Goal: Task Accomplishment & Management: Manage account settings

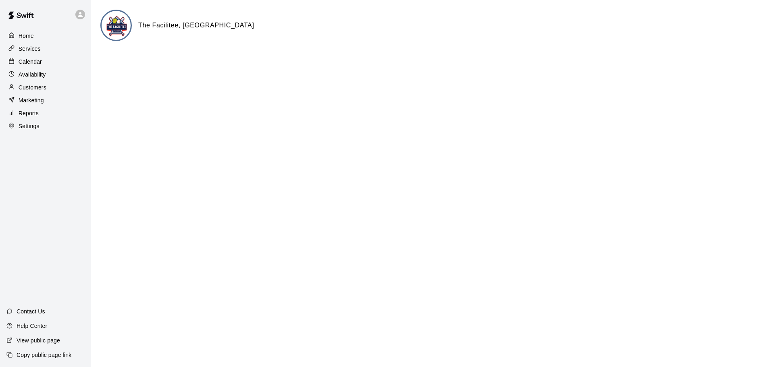
click at [30, 61] on p "Calendar" at bounding box center [30, 62] width 23 height 8
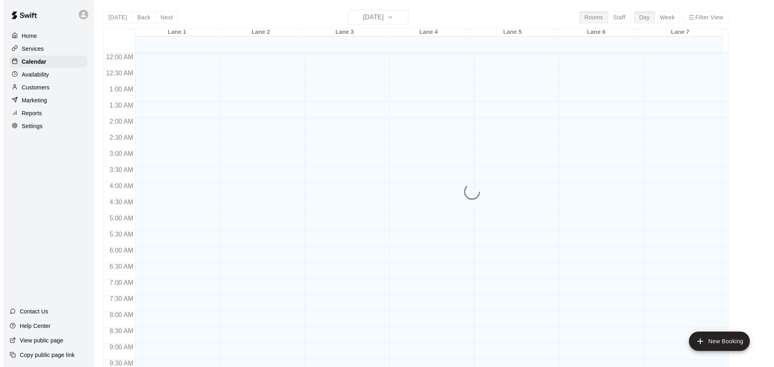
scroll to position [427, 0]
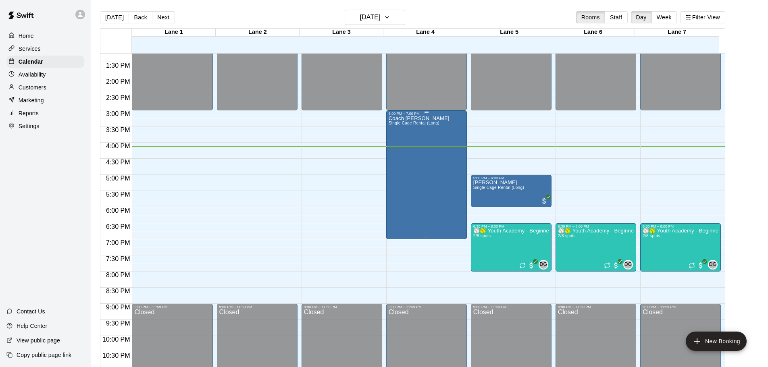
click at [442, 216] on div "Coach [PERSON_NAME] Single Cage Rental (Long)" at bounding box center [427, 299] width 76 height 367
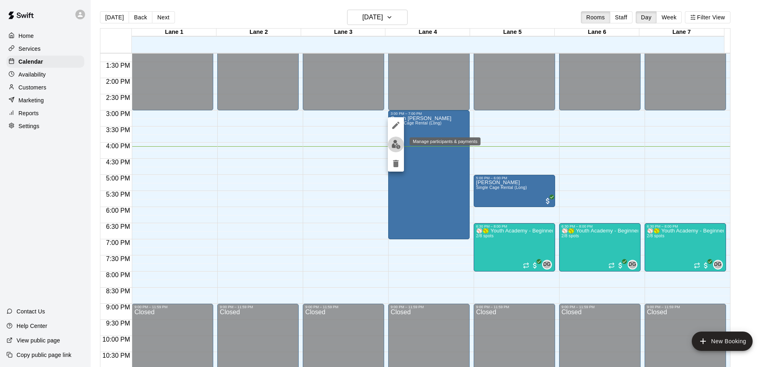
click at [394, 148] on img "edit" at bounding box center [396, 144] width 9 height 9
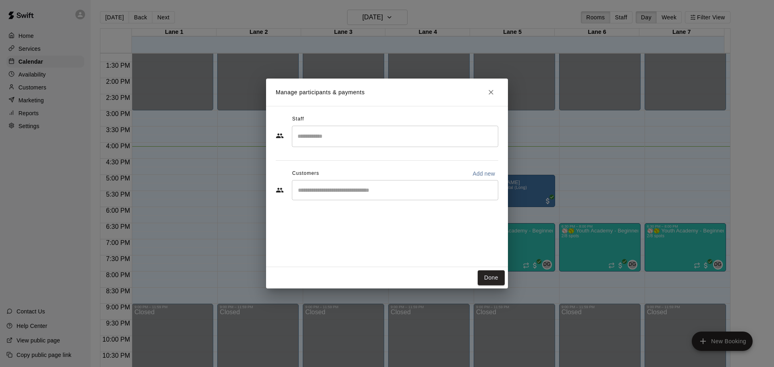
click at [383, 144] on div "​" at bounding box center [395, 136] width 206 height 21
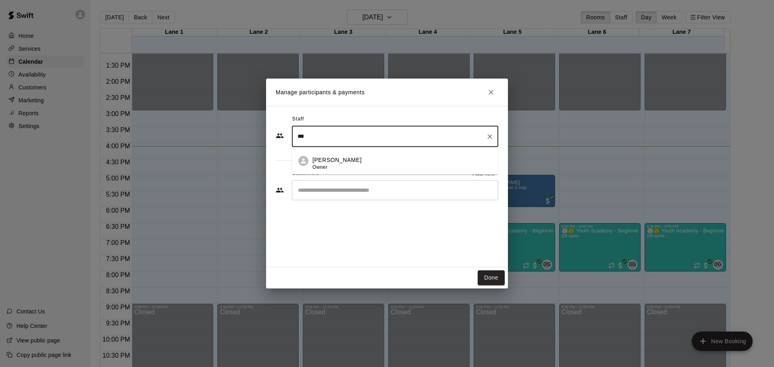
click at [323, 167] on span "Owner" at bounding box center [320, 168] width 15 height 6
click at [322, 198] on div "​" at bounding box center [395, 190] width 206 height 20
type input "***"
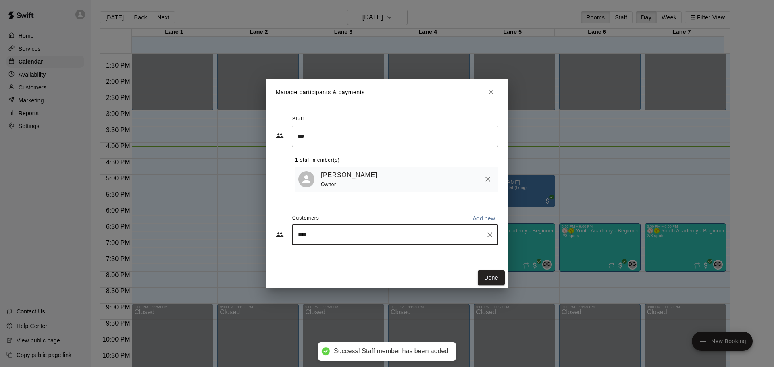
type input "*****"
click at [321, 258] on p "Coach [PERSON_NAME]" at bounding box center [349, 255] width 69 height 8
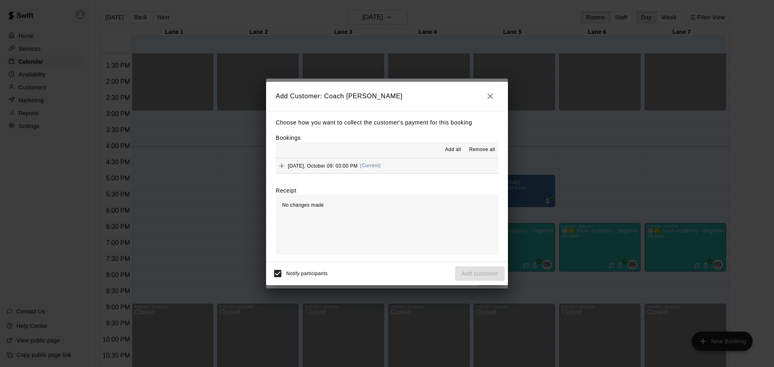
click at [434, 166] on button "[DATE], October 09: 03:00 PM (Current)" at bounding box center [387, 165] width 223 height 15
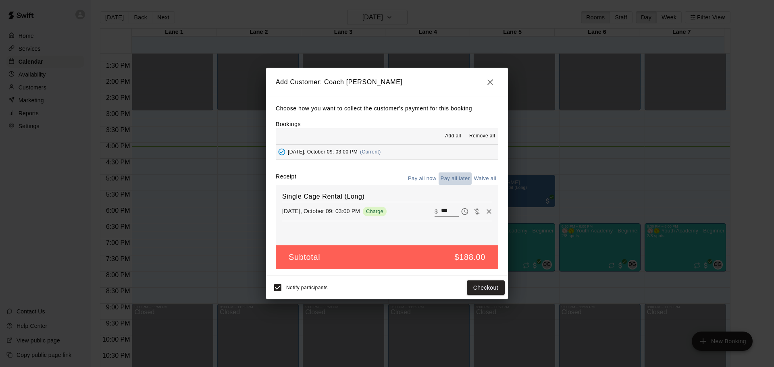
click at [448, 177] on button "Pay all later" at bounding box center [455, 179] width 33 height 13
click at [475, 286] on button "Add customer" at bounding box center [480, 288] width 50 height 15
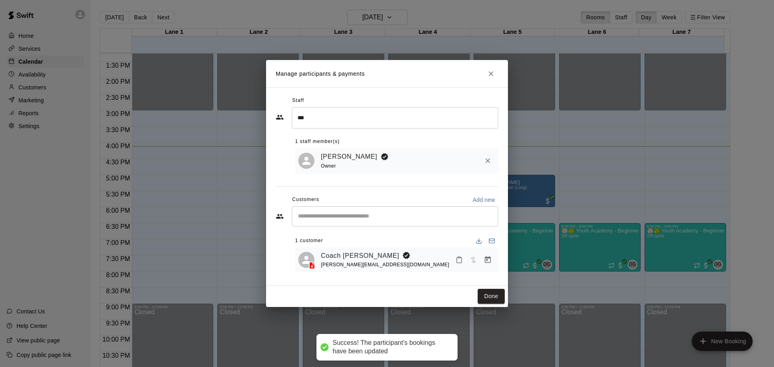
click at [461, 260] on icon "Mark attendance" at bounding box center [459, 259] width 7 height 7
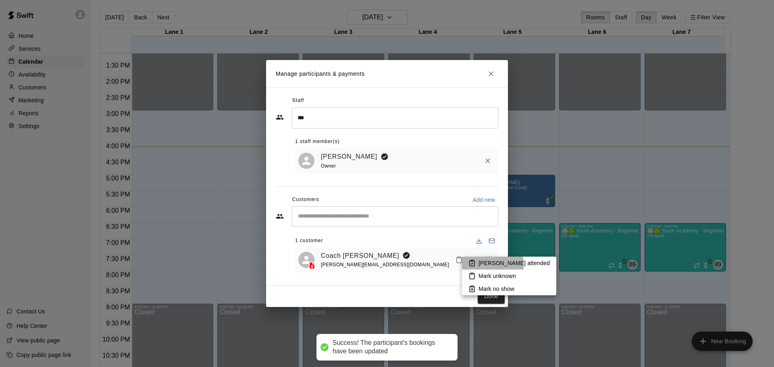
click at [477, 265] on li "[PERSON_NAME] attended" at bounding box center [509, 263] width 94 height 13
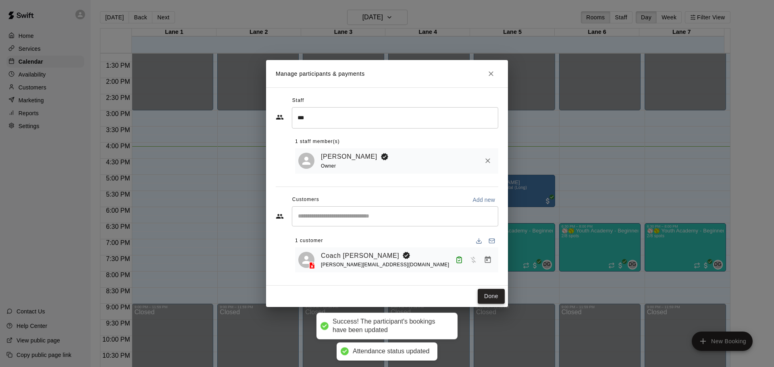
click at [499, 294] on button "Done" at bounding box center [491, 296] width 27 height 15
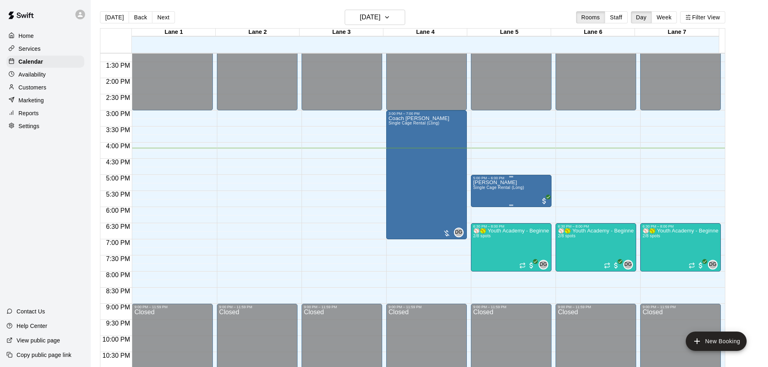
click at [508, 194] on div "[PERSON_NAME] Single Cage Rental (Long)" at bounding box center [498, 363] width 51 height 367
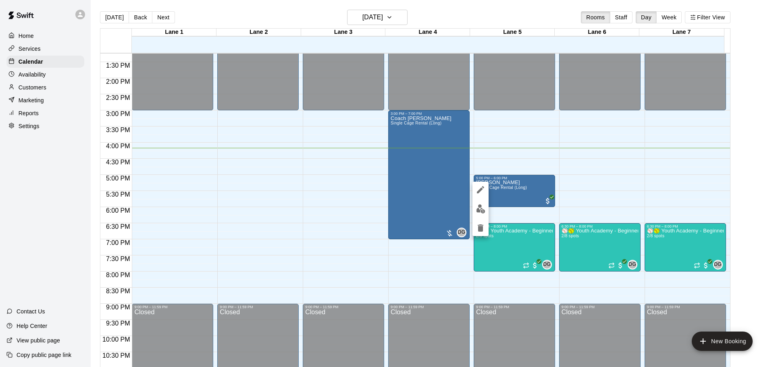
click at [729, 236] on div at bounding box center [387, 183] width 774 height 367
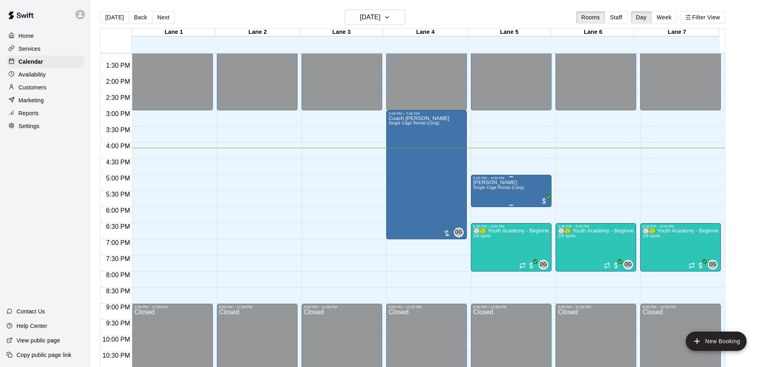
click at [518, 186] on div "[PERSON_NAME] Single Cage Rental (Long)" at bounding box center [498, 363] width 51 height 367
